Goal: Task Accomplishment & Management: Manage account settings

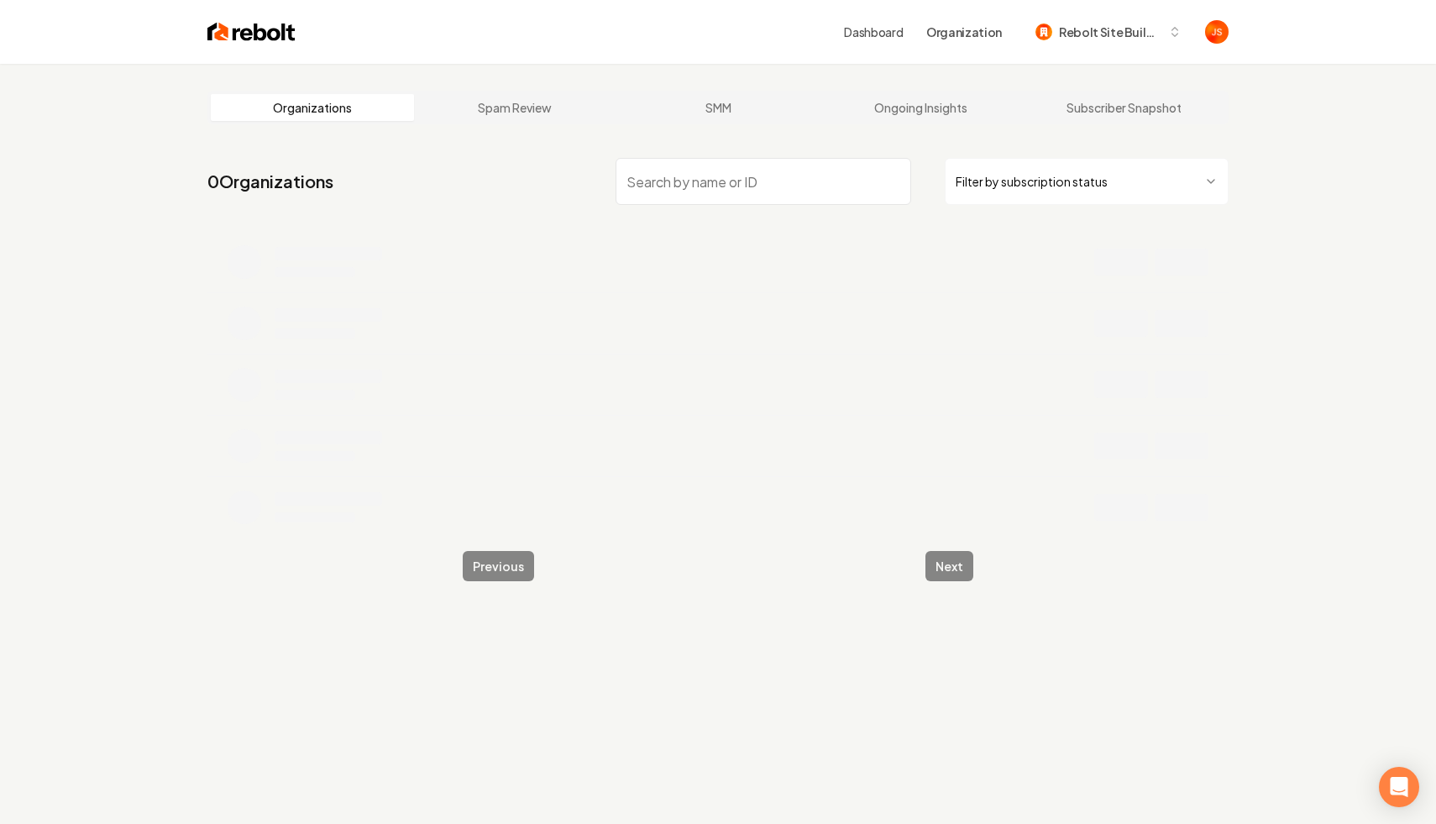
click at [722, 172] on input "search" at bounding box center [764, 181] width 296 height 47
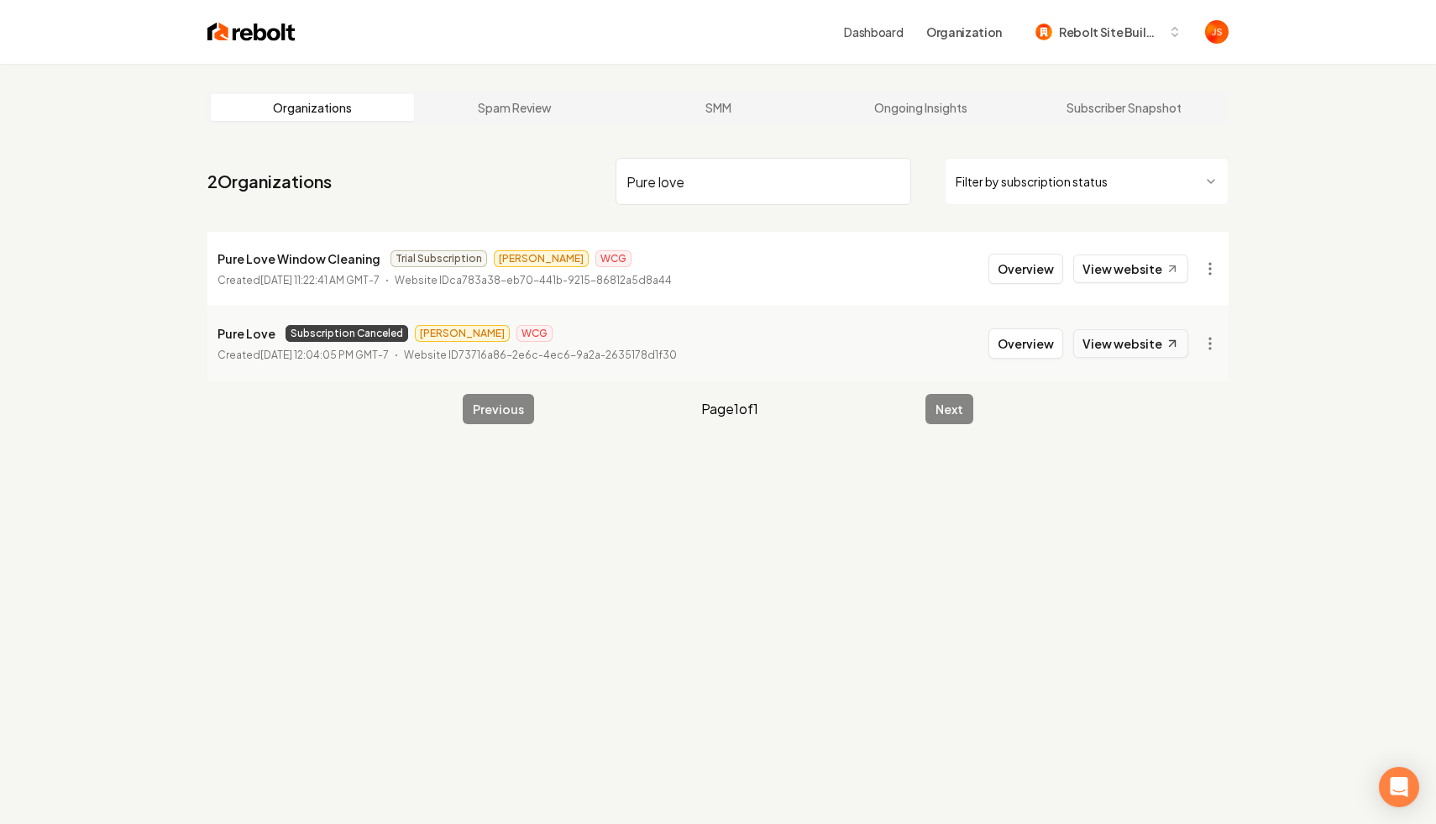
type input "Pure love"
click at [1147, 339] on link "View website" at bounding box center [1130, 343] width 115 height 29
click at [1192, 342] on div "Overview View website" at bounding box center [1104, 343] width 230 height 30
click at [1220, 344] on html "Dashboard Organization Rebolt Site Builder Organizations Spam Review SMM Ongoin…" at bounding box center [718, 412] width 1436 height 824
click at [1156, 491] on link "View in Stripe" at bounding box center [1169, 488] width 107 height 27
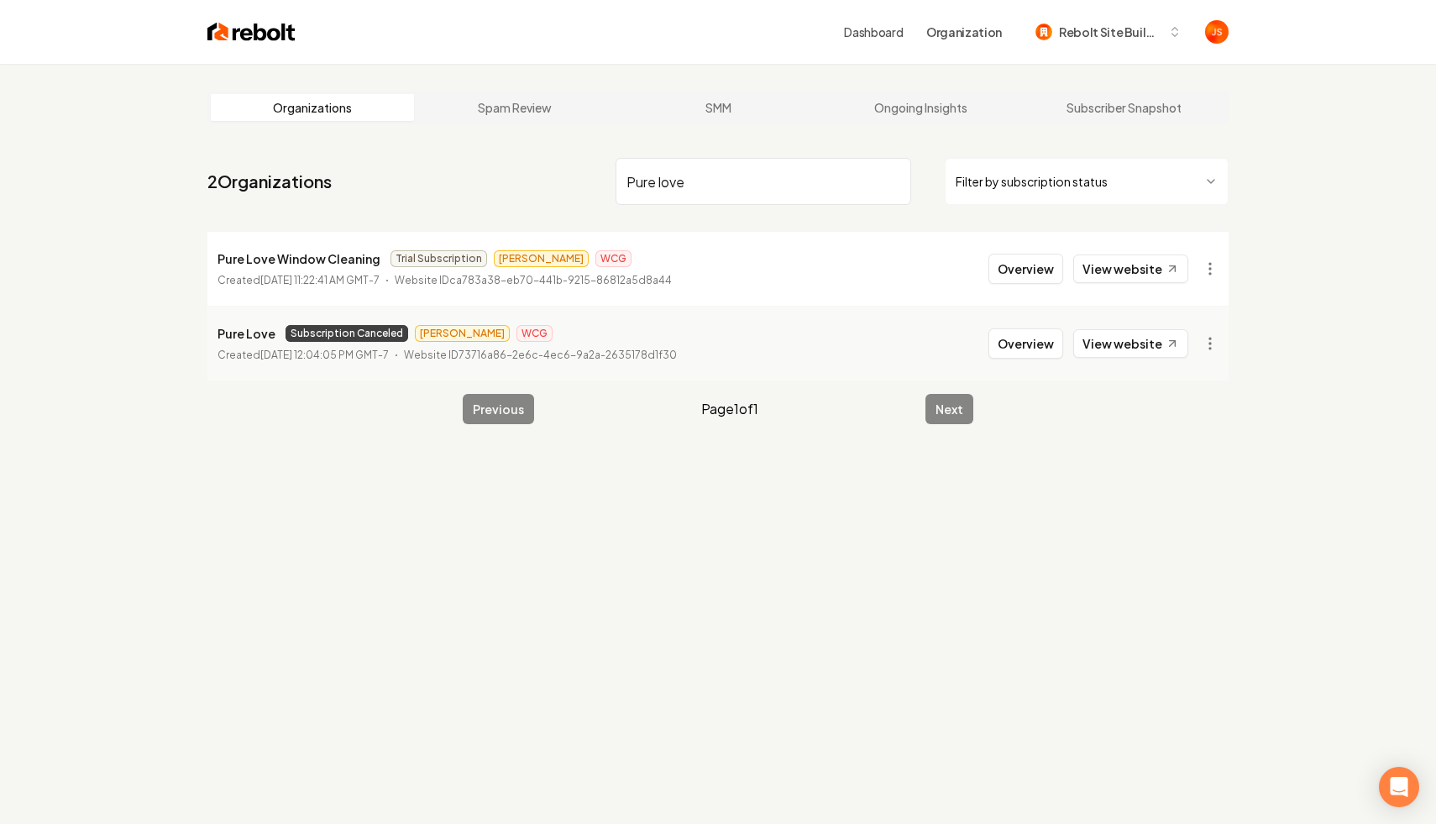
click at [916, 182] on div "Pure love Filter by subscription status" at bounding box center [922, 181] width 613 height 47
click at [900, 182] on input "Pure love" at bounding box center [764, 181] width 296 height 47
click at [890, 182] on input "Pure love" at bounding box center [764, 181] width 296 height 47
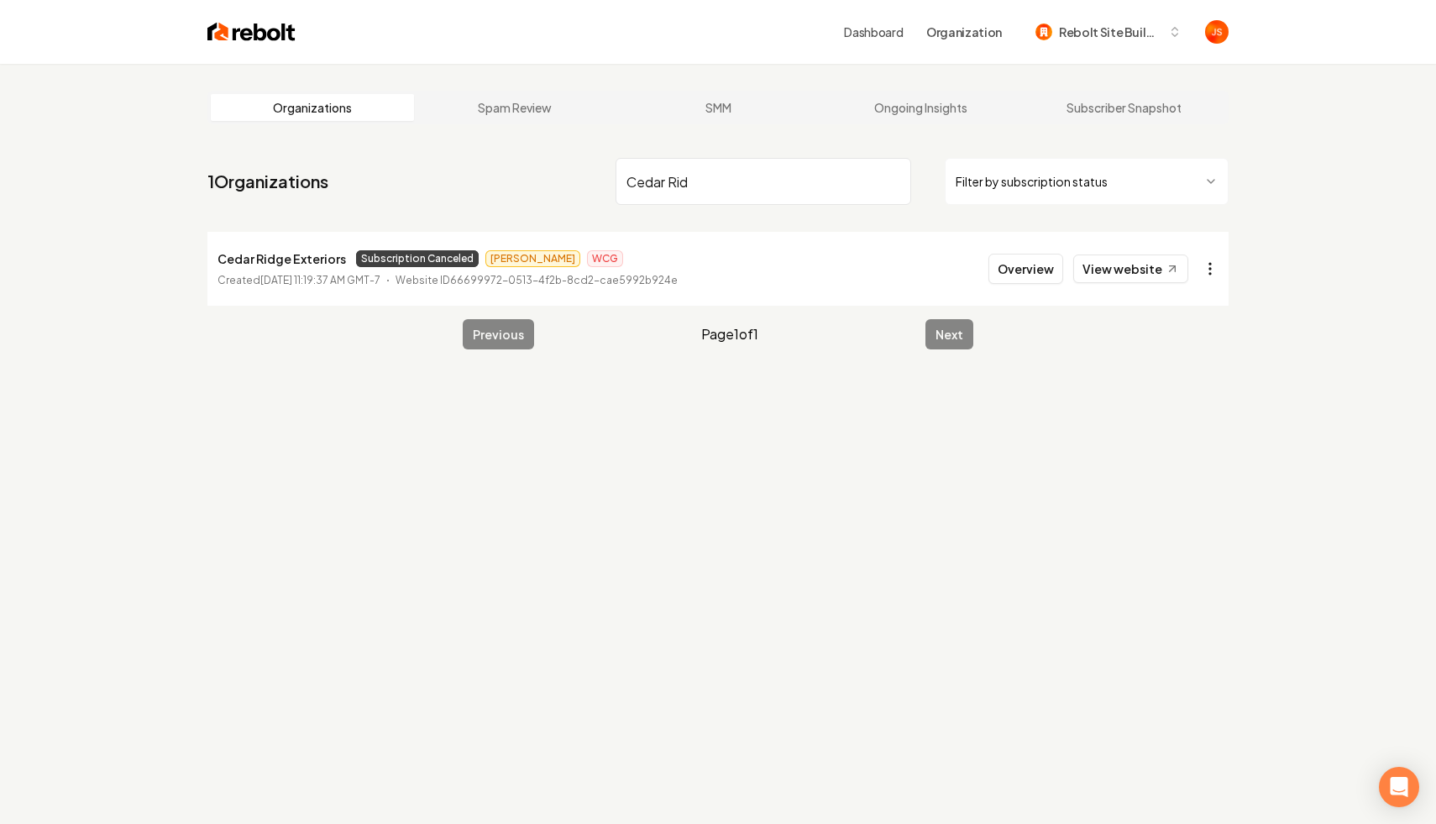
type input "Cedar Rid"
click at [1202, 277] on html "Dashboard Organization Rebolt Site Builder Organizations Spam Review SMM Ongoin…" at bounding box center [718, 412] width 1436 height 824
click at [1157, 426] on link "View in Stripe" at bounding box center [1169, 414] width 107 height 27
click at [891, 180] on input "Cedar Rid" at bounding box center [764, 181] width 296 height 47
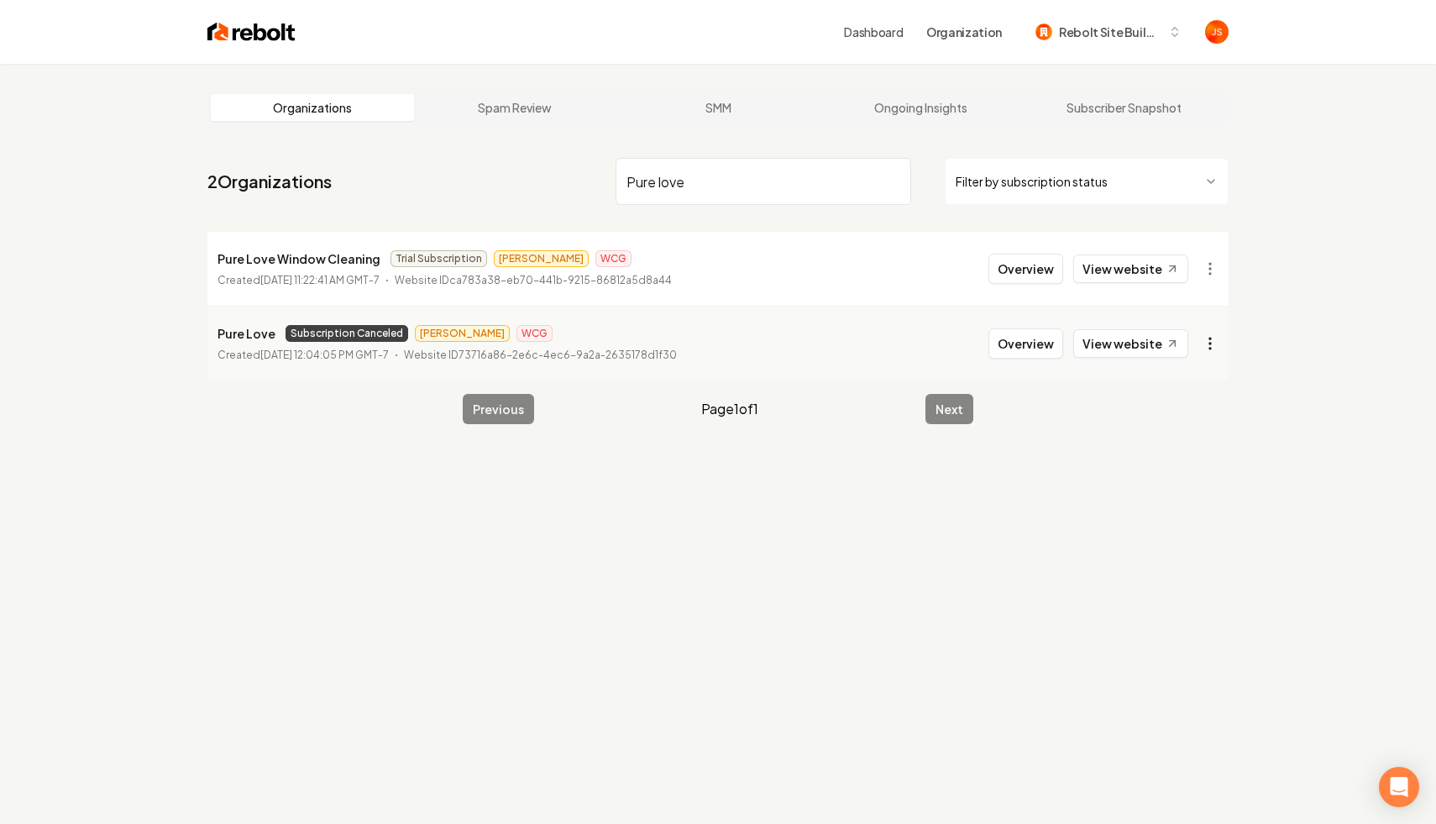
type input "Pure love"
click at [1204, 336] on html "Dashboard Organization Rebolt Site Builder Organizations Spam Review SMM Ongoin…" at bounding box center [718, 412] width 1436 height 824
click at [1152, 488] on link "View in Stripe" at bounding box center [1169, 488] width 107 height 27
click at [892, 181] on input "Pure love" at bounding box center [764, 181] width 296 height 47
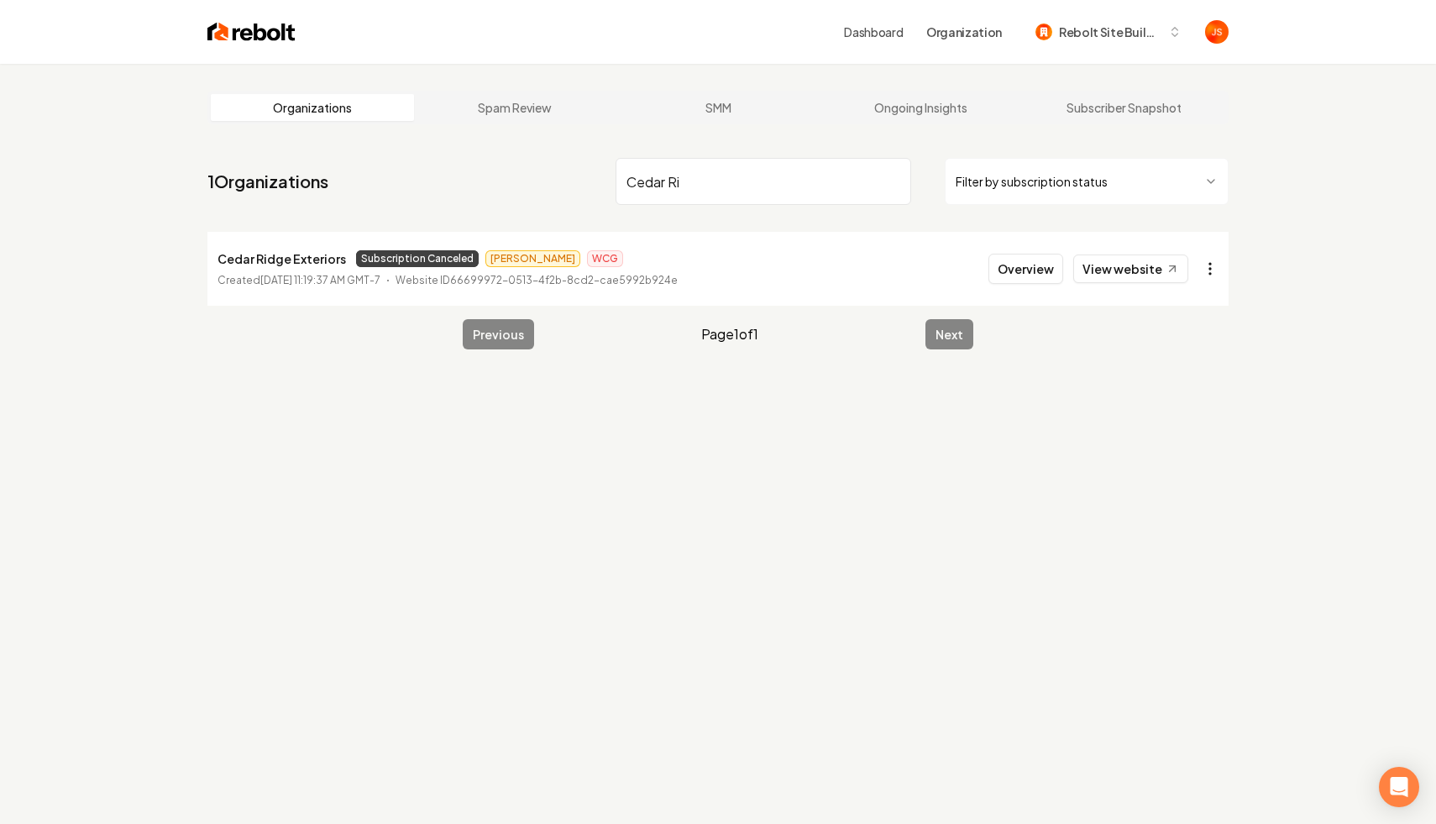
type input "Cedar Ri"
click at [1210, 271] on html "Dashboard Organization Rebolt Site Builder Organizations Spam Review SMM Ongoin…" at bounding box center [718, 412] width 1436 height 824
click at [1147, 411] on link "View in Stripe" at bounding box center [1169, 414] width 107 height 27
click at [1106, 279] on link "View website" at bounding box center [1130, 269] width 115 height 29
click at [891, 185] on input "Cedar Ri" at bounding box center [764, 181] width 296 height 47
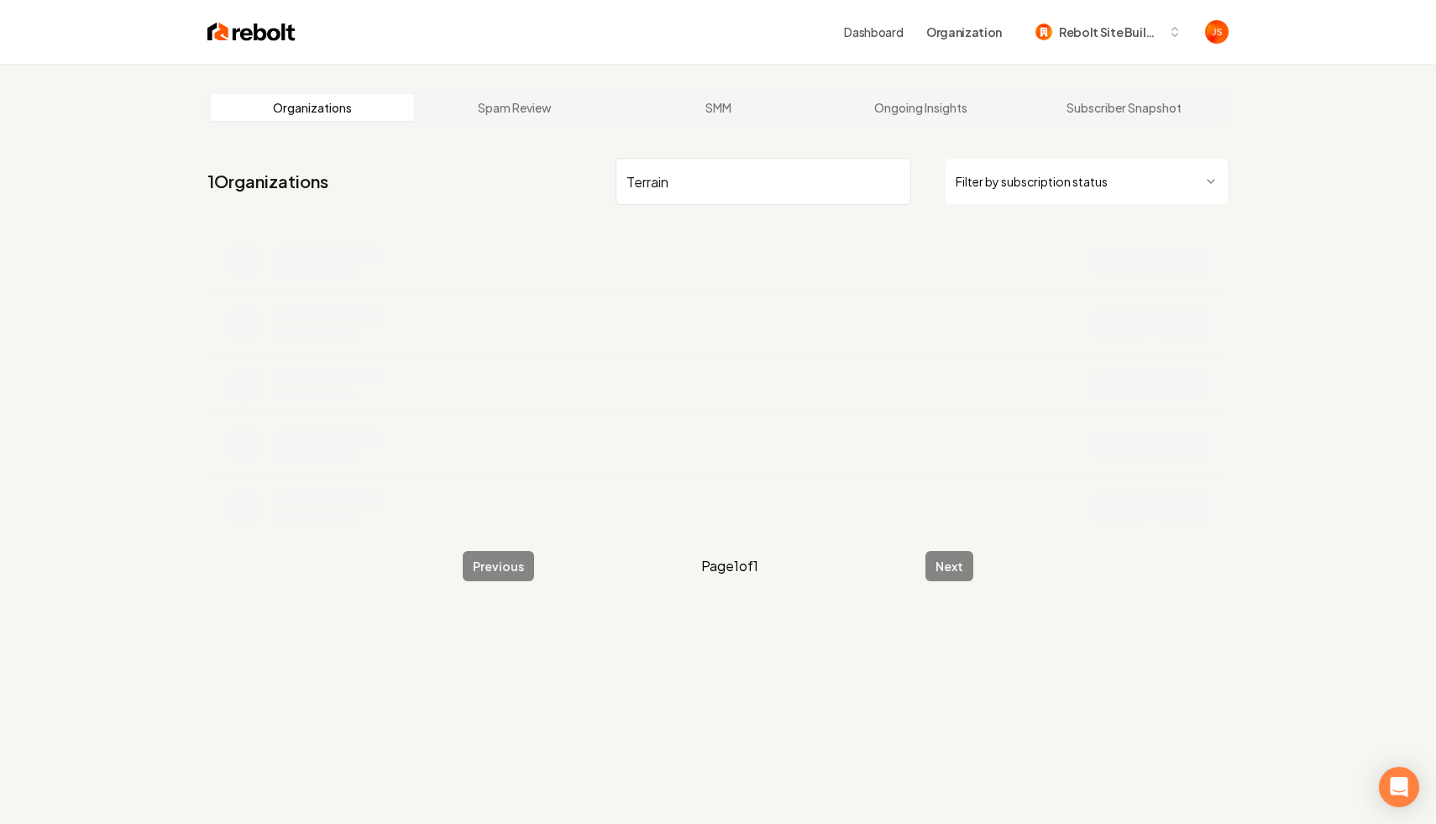
type input "Terrain"
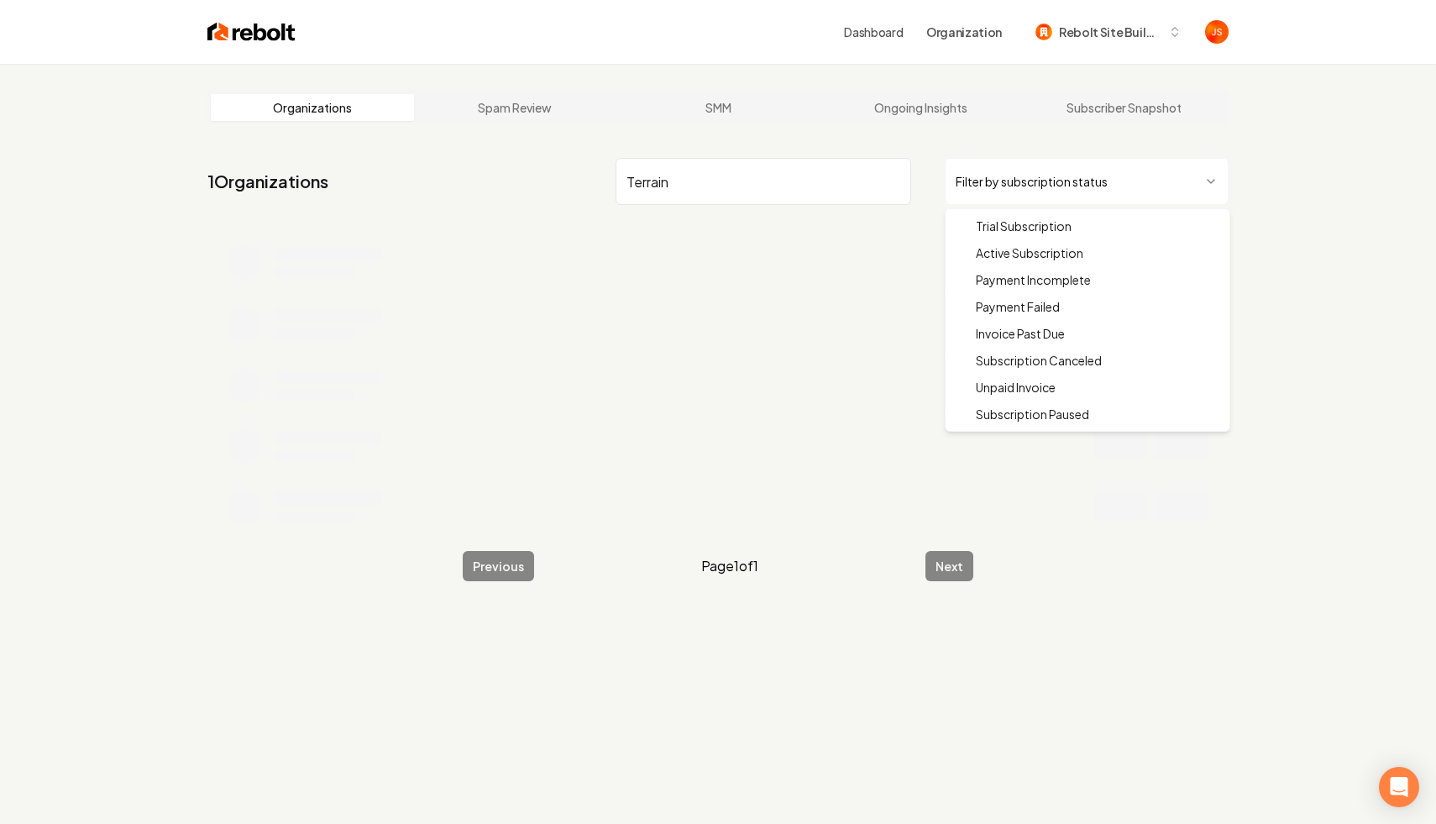
click at [1157, 176] on html "Dashboard Organization Rebolt Site Builder Organizations Spam Review SMM Ongoin…" at bounding box center [718, 412] width 1436 height 824
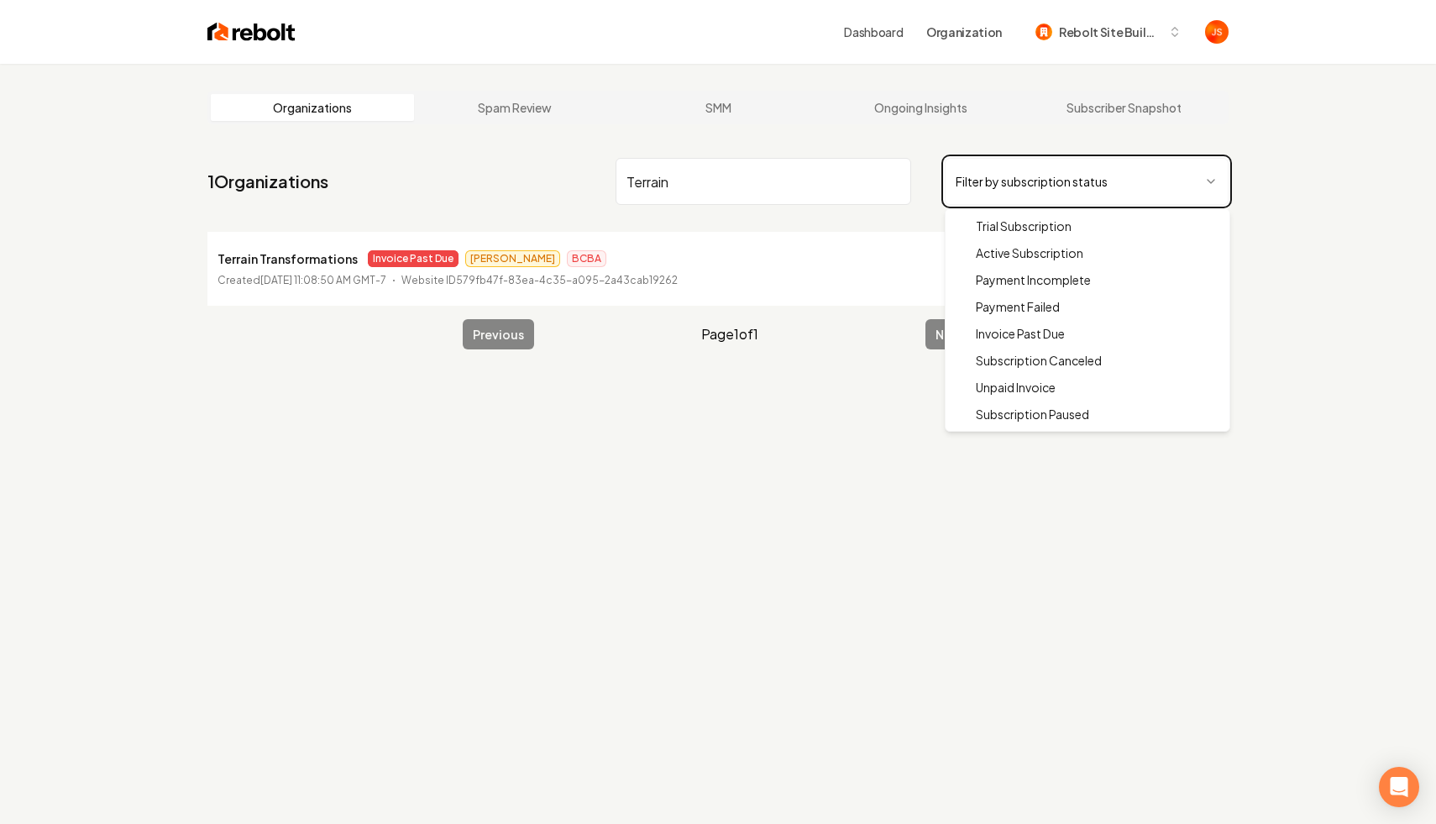
click at [722, 504] on html "Dashboard Organization Rebolt Site Builder Organizations Spam Review SMM Ongoin…" at bounding box center [718, 412] width 1436 height 824
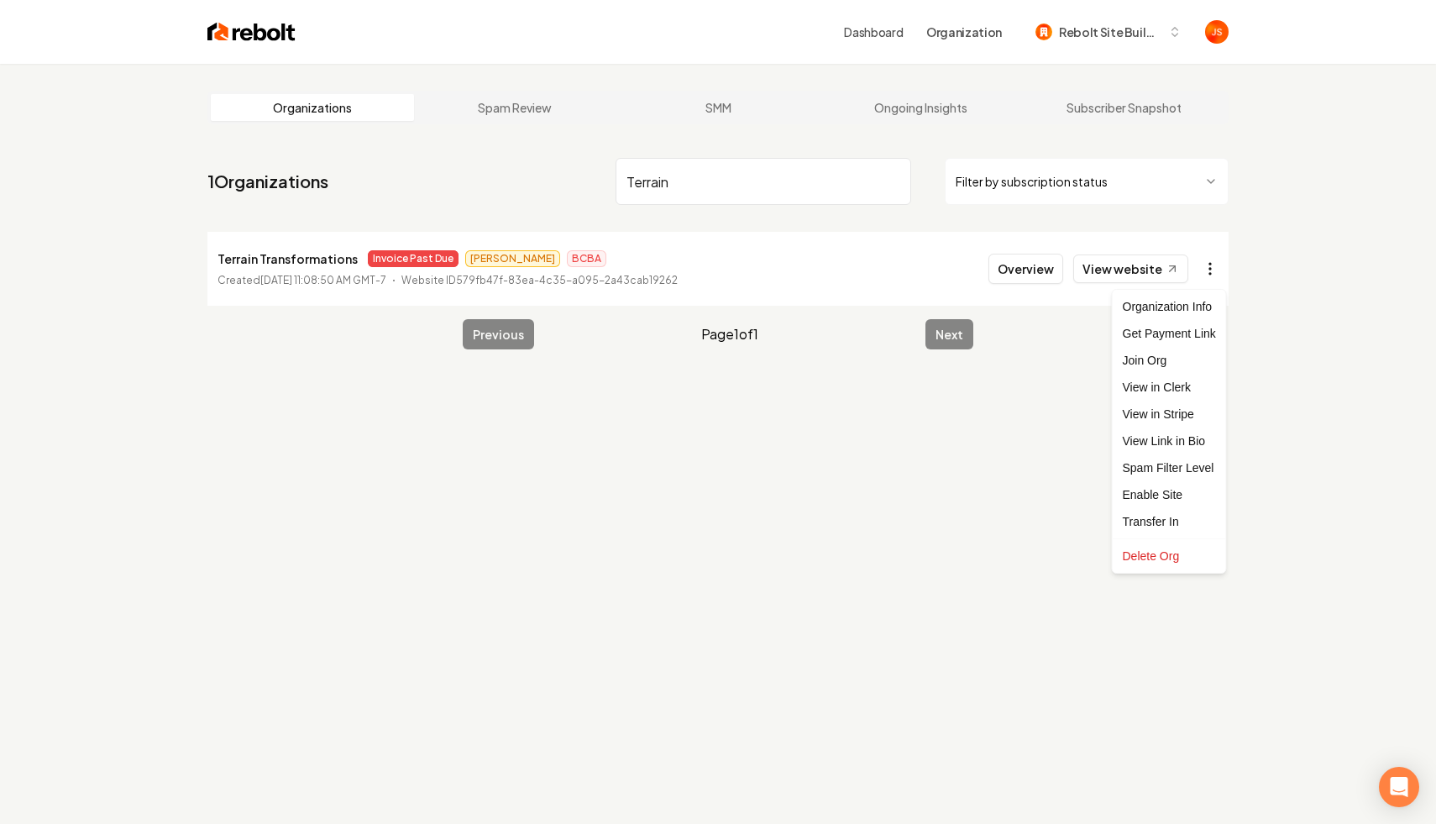
click at [1212, 276] on html "Dashboard Organization Rebolt Site Builder Organizations Spam Review SMM Ongoin…" at bounding box center [718, 412] width 1436 height 824
click at [1157, 412] on link "View in Stripe" at bounding box center [1169, 414] width 107 height 27
click at [1156, 263] on link "View website" at bounding box center [1130, 269] width 115 height 29
click at [903, 192] on input "Terrain" at bounding box center [764, 181] width 296 height 47
click at [899, 186] on input "Terrain" at bounding box center [764, 181] width 296 height 47
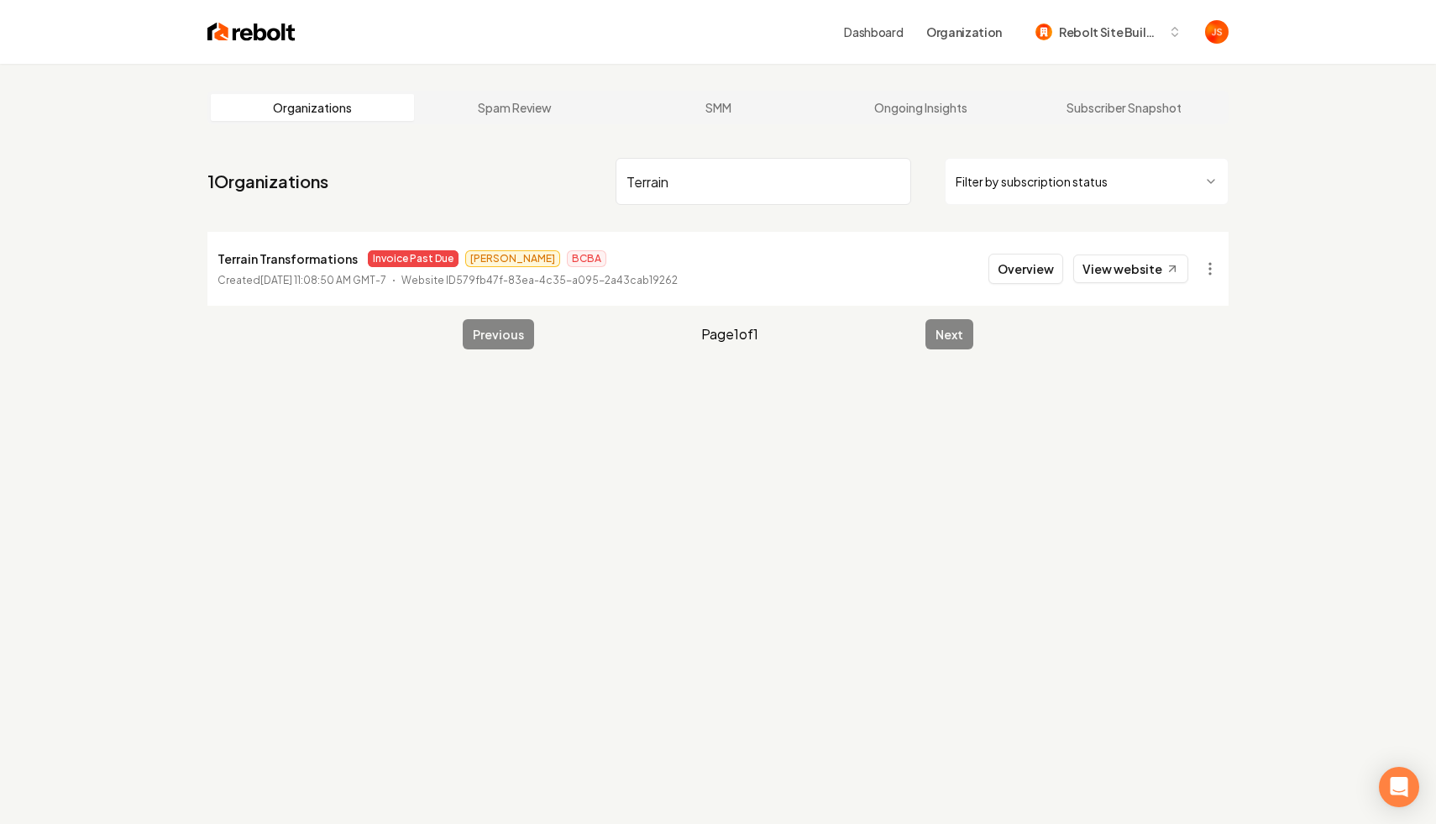
click at [897, 186] on input "Terrain" at bounding box center [764, 181] width 296 height 47
click at [897, 182] on input "Terrain" at bounding box center [764, 181] width 296 height 47
type input "R"
type input "TX Sol"
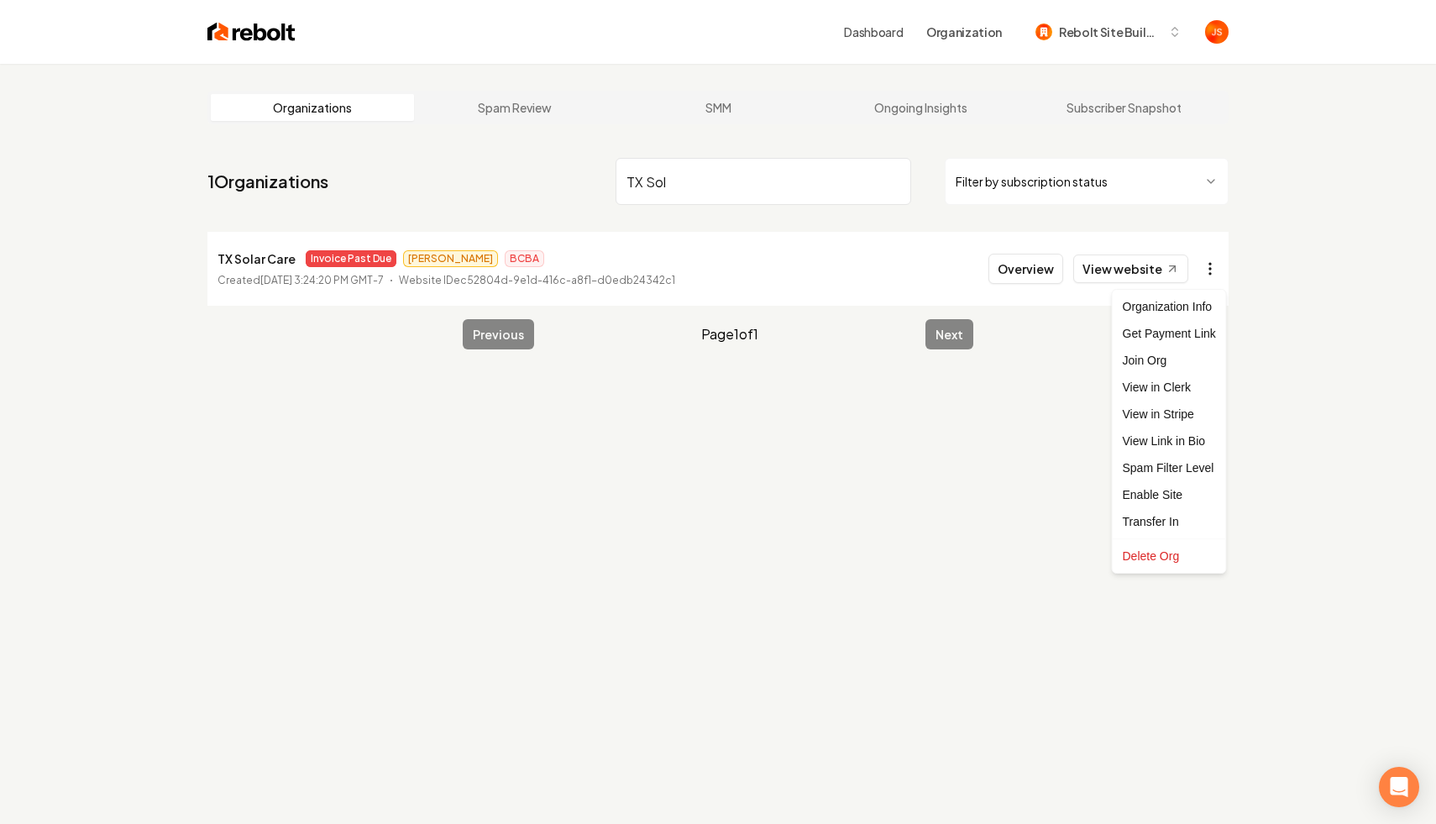
click at [1210, 267] on html "Dashboard Organization Rebolt Site Builder Organizations Spam Review SMM Ongoin…" at bounding box center [718, 412] width 1436 height 824
click at [1148, 407] on link "View in Stripe" at bounding box center [1169, 414] width 107 height 27
click at [890, 177] on input "TX Sol" at bounding box center [764, 181] width 296 height 47
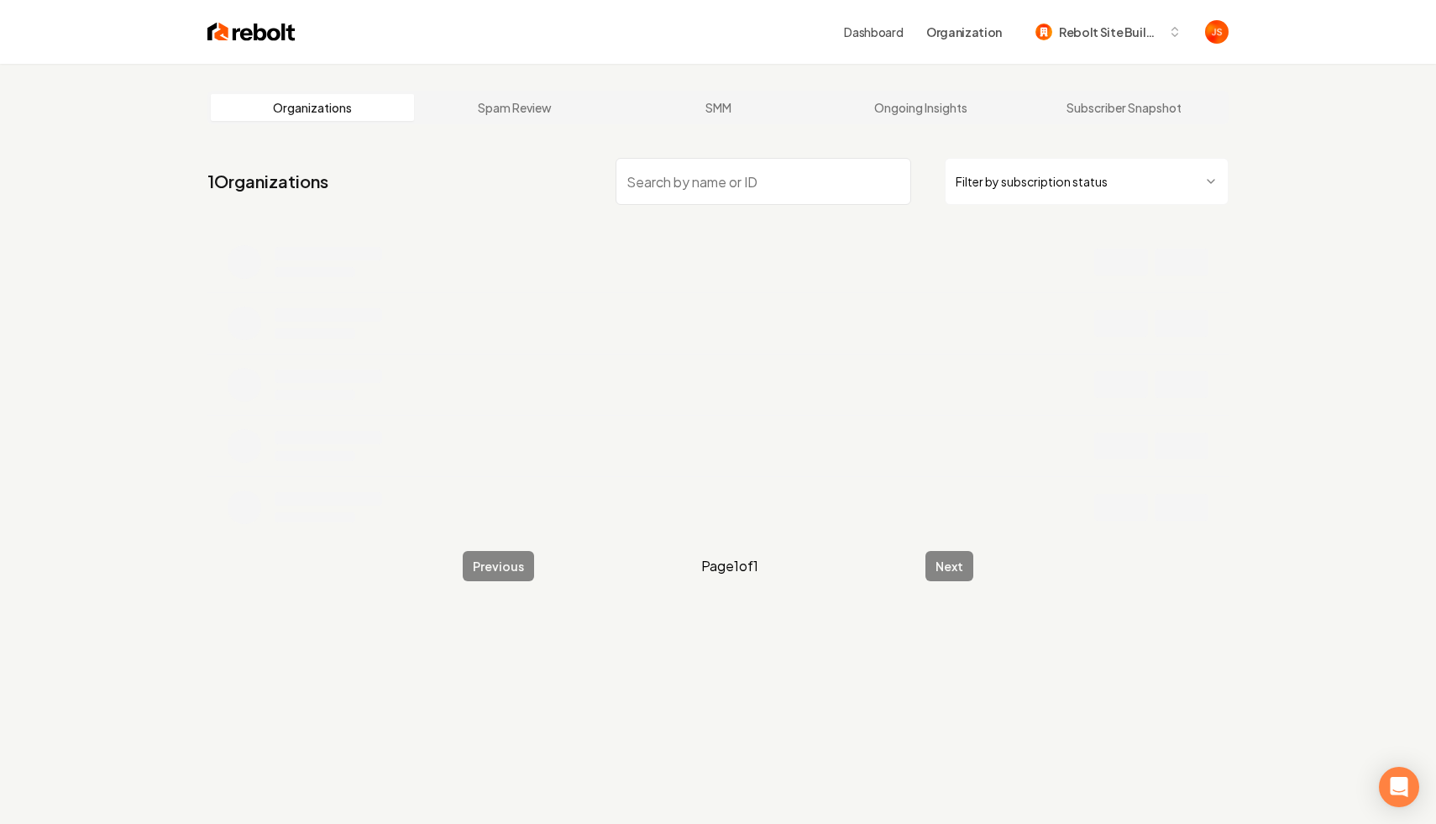
type input "H"
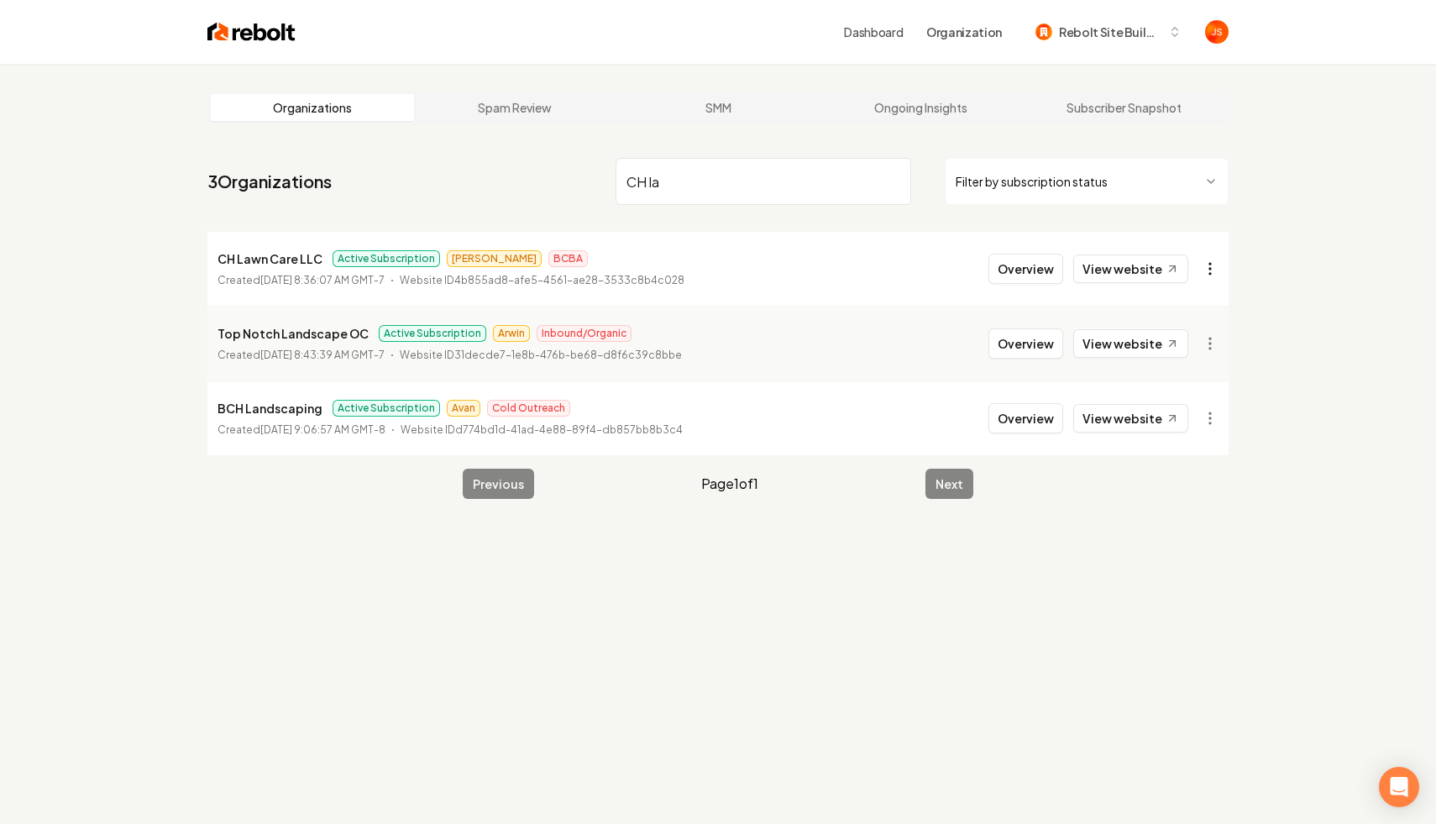
type input "CH la"
click at [1210, 270] on html "Dashboard Organization Rebolt Site Builder Organizations Spam Review SMM Ongoin…" at bounding box center [718, 412] width 1436 height 824
click at [1138, 414] on link "View in Stripe" at bounding box center [1169, 414] width 107 height 27
